Goal: Use online tool/utility: Utilize a website feature to perform a specific function

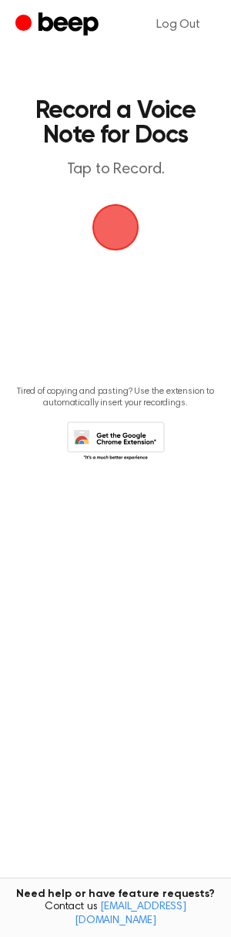
click at [122, 211] on span "button" at bounding box center [115, 227] width 47 height 47
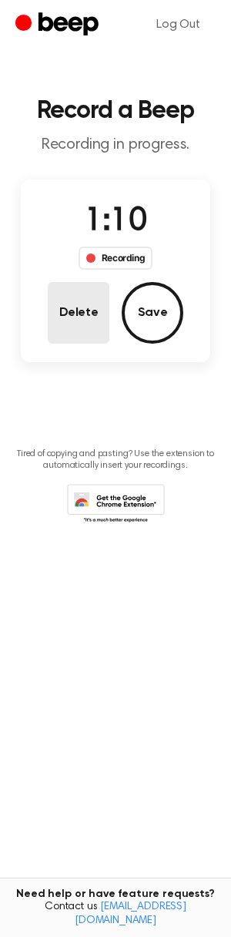
click at [77, 298] on button "Delete" at bounding box center [79, 313] width 62 height 62
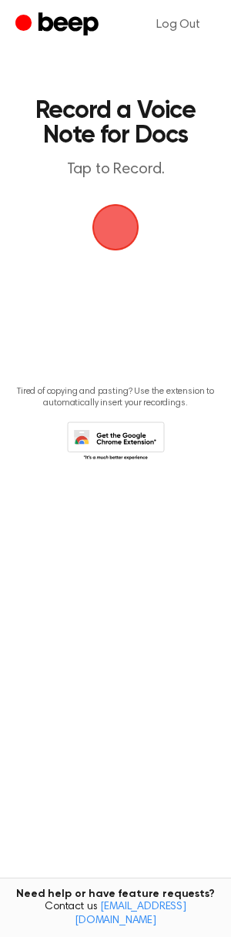
click at [116, 236] on span "button" at bounding box center [115, 227] width 47 height 47
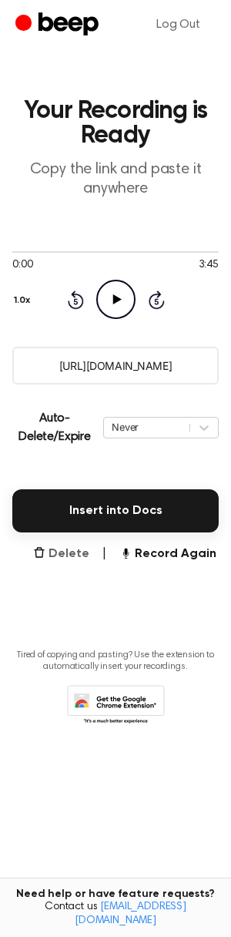
click at [65, 553] on button "Delete" at bounding box center [61, 554] width 56 height 18
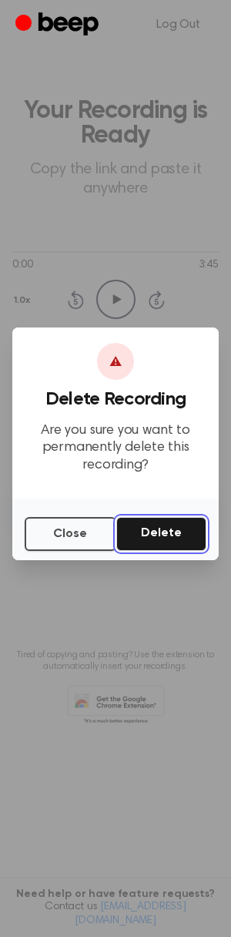
click at [164, 528] on button "Delete" at bounding box center [161, 534] width 90 height 34
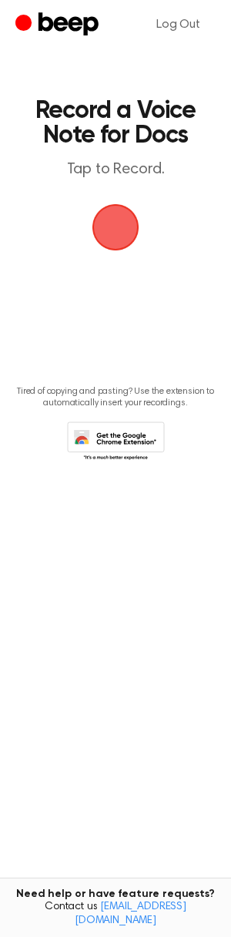
click at [115, 220] on span "button" at bounding box center [116, 228] width 62 height 62
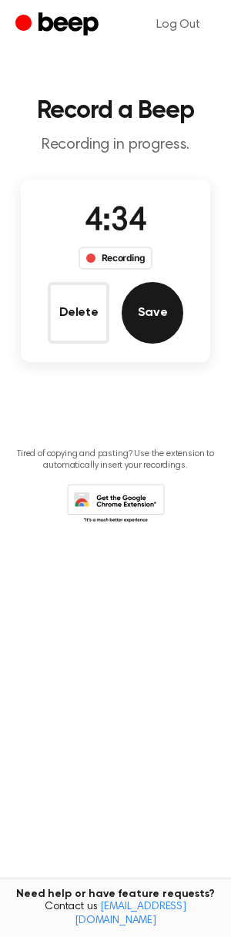
click at [148, 333] on button "Save" at bounding box center [153, 313] width 62 height 62
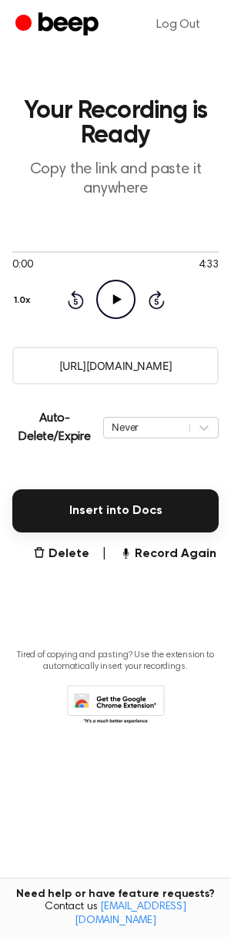
click at [122, 373] on input "https://beep.audio/ZAp1X3f" at bounding box center [115, 366] width 207 height 38
click at [121, 373] on input "https://beep.audio/ZAp1X3f" at bounding box center [115, 366] width 207 height 38
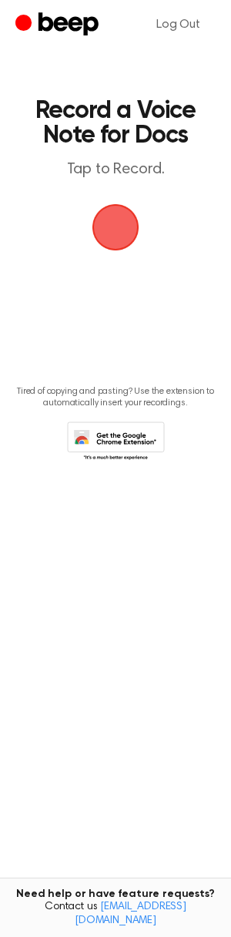
click at [106, 234] on span "button" at bounding box center [115, 227] width 43 height 43
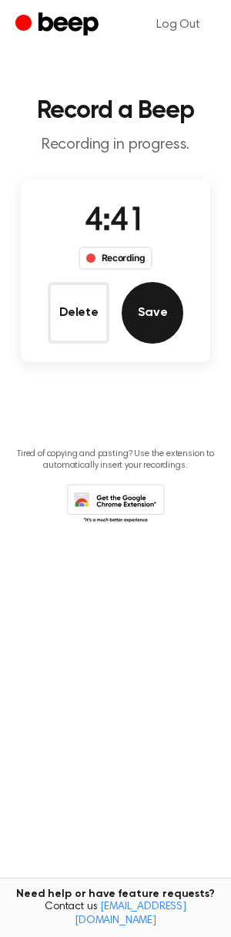
click at [166, 318] on button "Save" at bounding box center [153, 313] width 62 height 62
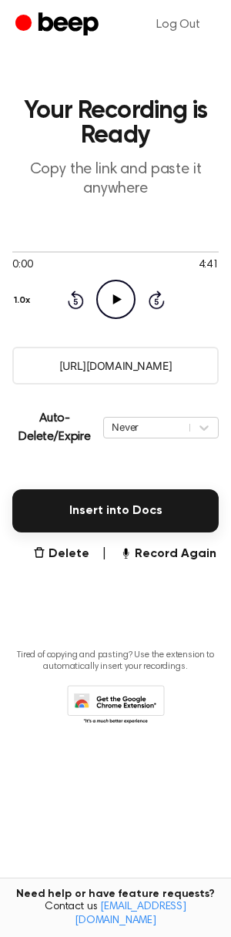
click at [106, 358] on input "https://beep.audio/BwIonpU" at bounding box center [115, 366] width 207 height 38
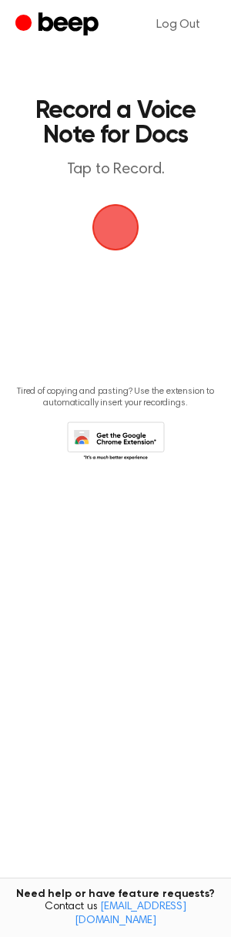
click at [126, 227] on span "button" at bounding box center [116, 228] width 50 height 50
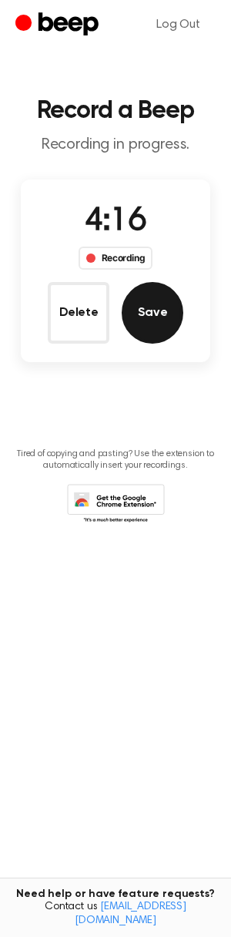
click at [150, 299] on button "Save" at bounding box center [153, 313] width 62 height 62
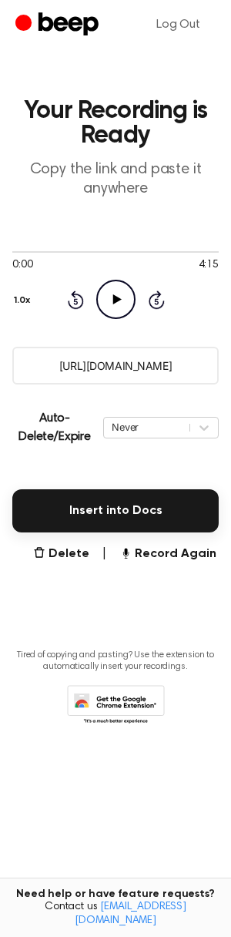
click at [115, 368] on input "https://beep.audio/cc0sviC" at bounding box center [115, 366] width 207 height 38
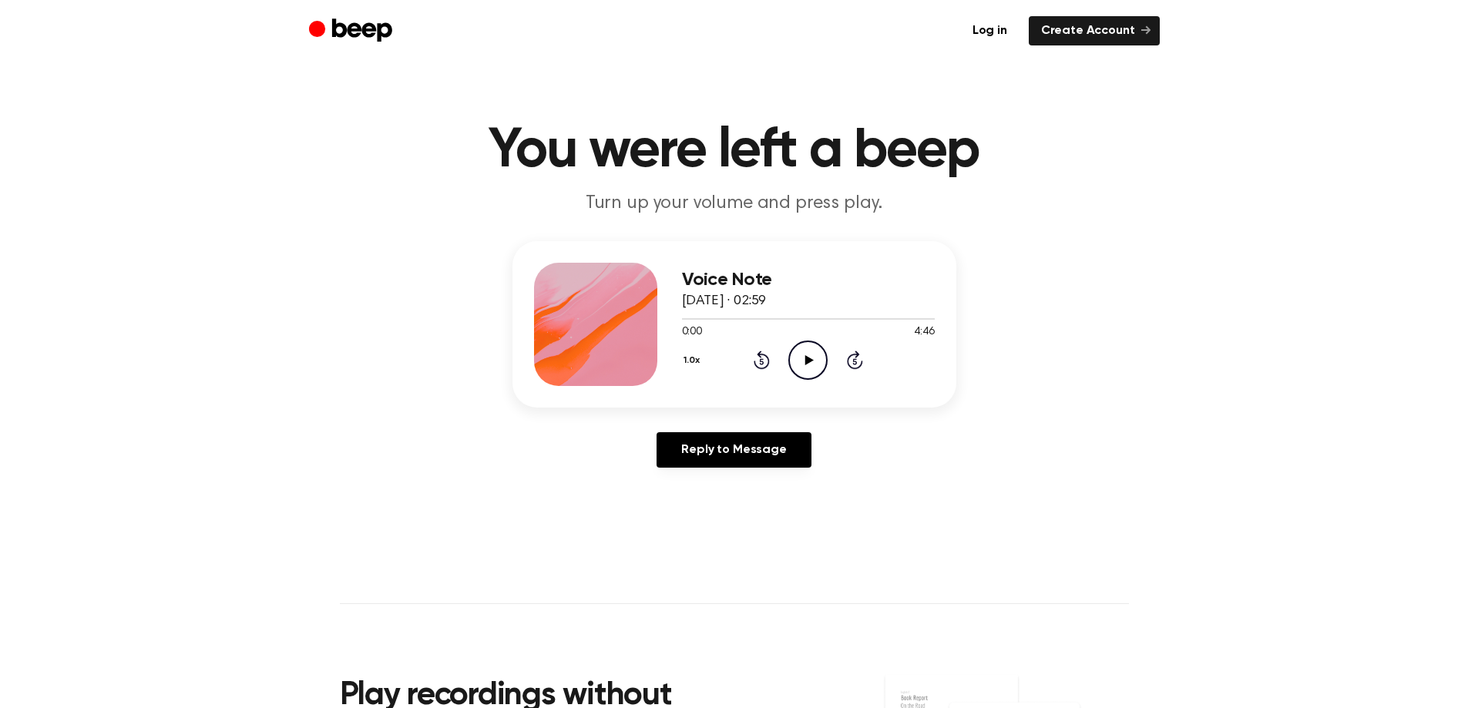
click at [815, 363] on icon "Play Audio" at bounding box center [807, 360] width 39 height 39
